Goal: Information Seeking & Learning: Understand process/instructions

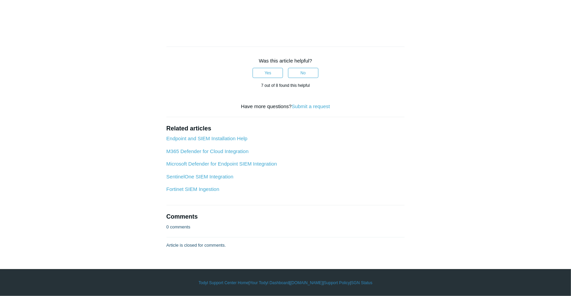
scroll to position [2264, 0]
drag, startPoint x: 225, startPoint y: 114, endPoint x: 283, endPoint y: 115, distance: 58.1
drag, startPoint x: 283, startPoint y: 115, endPoint x: 296, endPoint y: 116, distance: 13.2
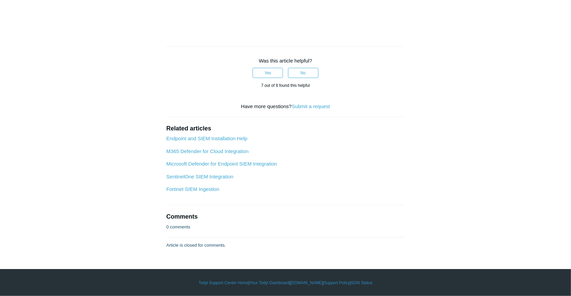
drag, startPoint x: 297, startPoint y: 116, endPoint x: 213, endPoint y: 127, distance: 84.5
